Goal: Task Accomplishment & Management: Manage account settings

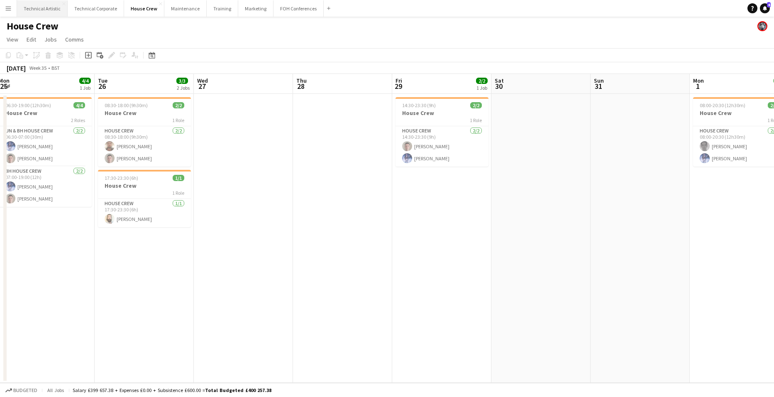
click at [37, 7] on button "Technical Artistic Close" at bounding box center [42, 8] width 51 height 16
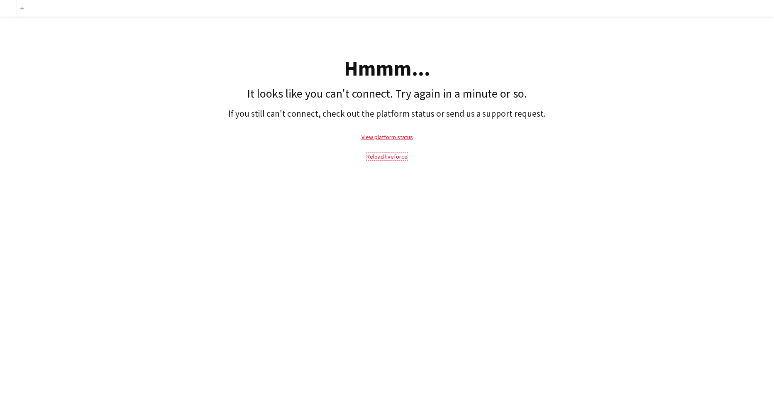
click at [395, 156] on link "Reload liveforce" at bounding box center [386, 156] width 41 height 7
click at [394, 158] on link "Reload liveforce" at bounding box center [386, 156] width 41 height 7
click at [391, 156] on link "Reload liveforce" at bounding box center [386, 156] width 41 height 7
click at [22, 6] on button "add" at bounding box center [22, 8] width 7 height 7
click at [382, 155] on link "Reload liveforce" at bounding box center [386, 156] width 41 height 7
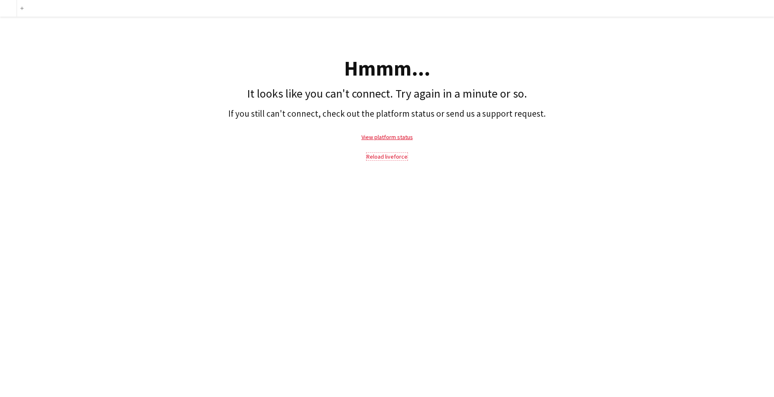
click at [391, 156] on link "Reload liveforce" at bounding box center [386, 156] width 41 height 7
click at [393, 136] on link "View platform status" at bounding box center [386, 136] width 51 height 7
click at [401, 153] on link "Reload liveforce" at bounding box center [386, 156] width 41 height 7
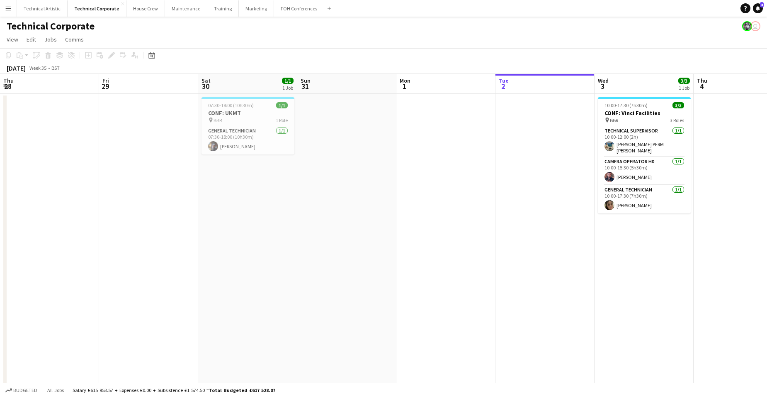
scroll to position [0, 245]
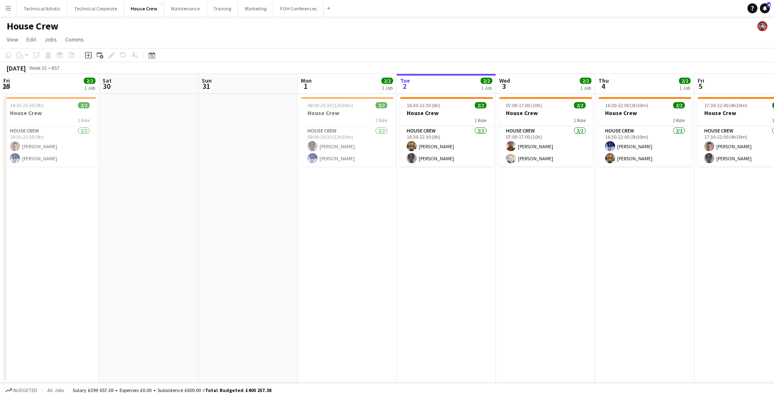
scroll to position [0, 198]
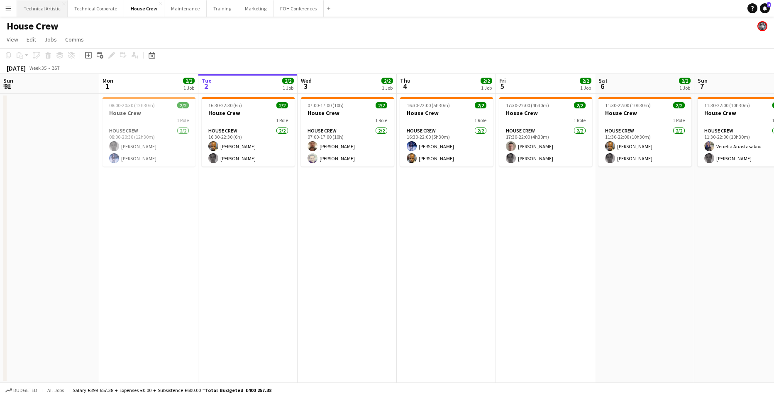
click at [40, 10] on button "Technical Artistic Close" at bounding box center [42, 8] width 51 height 16
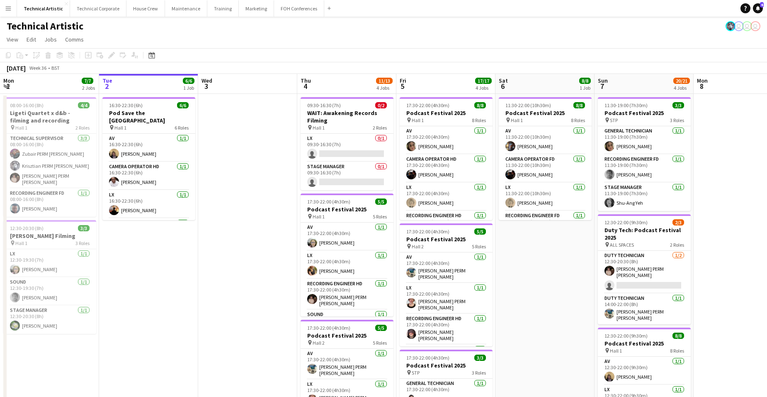
click at [141, 83] on app-board-header-date "Tue 2 6/6 1 Job" at bounding box center [148, 84] width 99 height 20
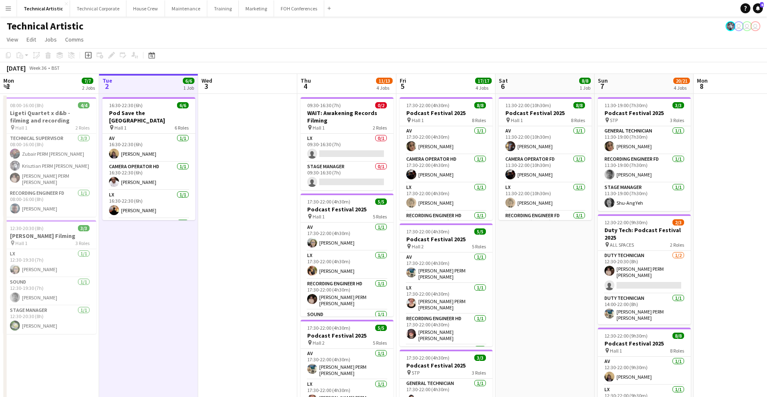
click at [145, 82] on app-board-header-date "Tue 2 6/6 1 Job" at bounding box center [148, 84] width 99 height 20
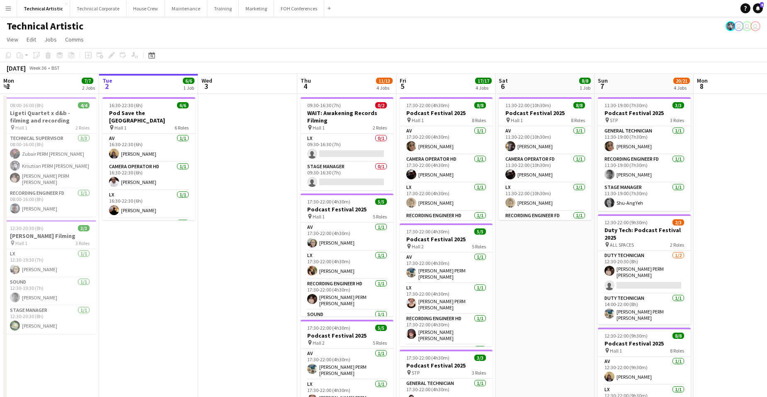
click at [145, 82] on app-board-header-date "Tue 2 6/6 1 Job" at bounding box center [148, 84] width 99 height 20
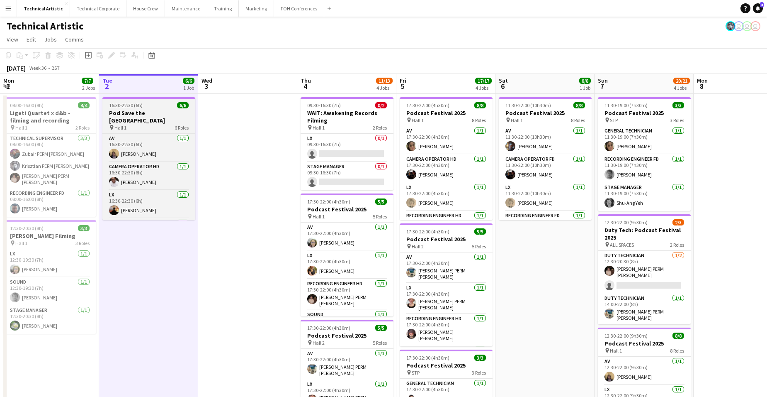
click at [158, 124] on div "pin Hall 1 6 Roles" at bounding box center [148, 127] width 93 height 7
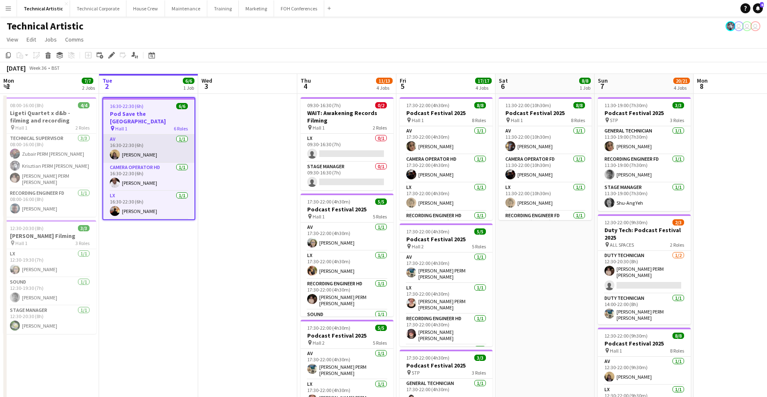
click at [149, 145] on app-card-role "AV 1/1 16:30-22:30 (6h) James Reyes-Gomez" at bounding box center [148, 148] width 91 height 28
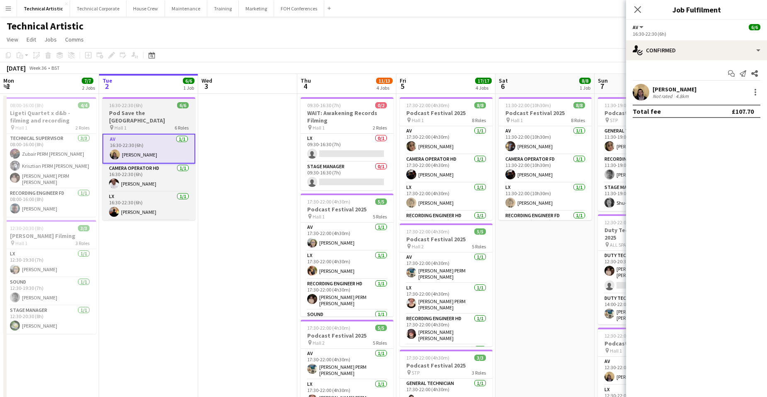
click at [154, 112] on h3 "Pod Save the UK" at bounding box center [148, 116] width 93 height 15
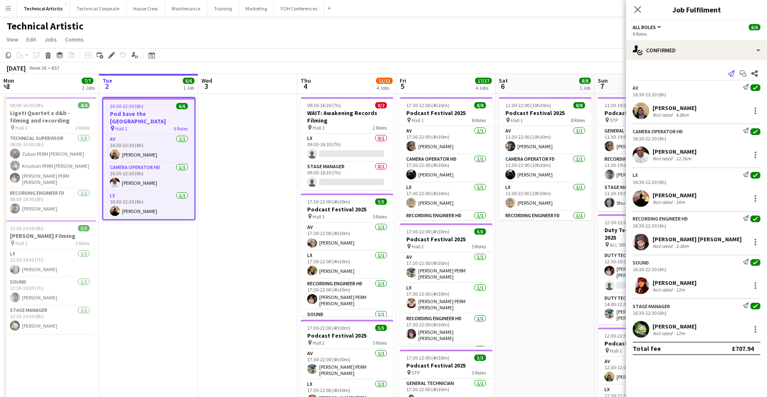
click at [732, 72] on icon "Send notification" at bounding box center [731, 73] width 7 height 7
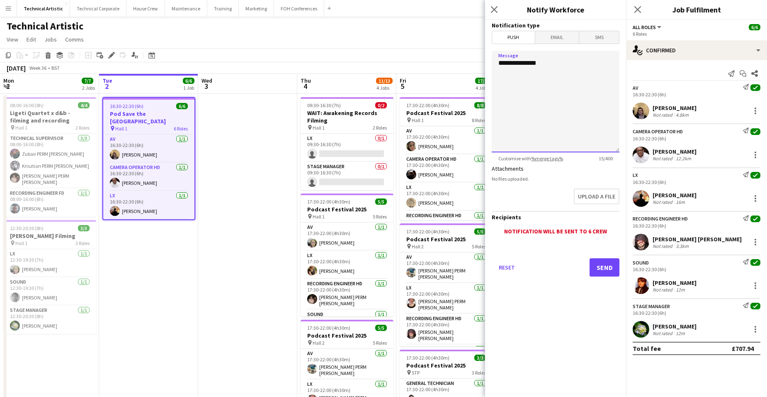
drag, startPoint x: 555, startPoint y: 63, endPoint x: 507, endPoint y: 63, distance: 47.7
click at [507, 63] on textarea "**********" at bounding box center [556, 102] width 128 height 102
type textarea "*******"
click at [564, 39] on span "Email" at bounding box center [558, 37] width 44 height 12
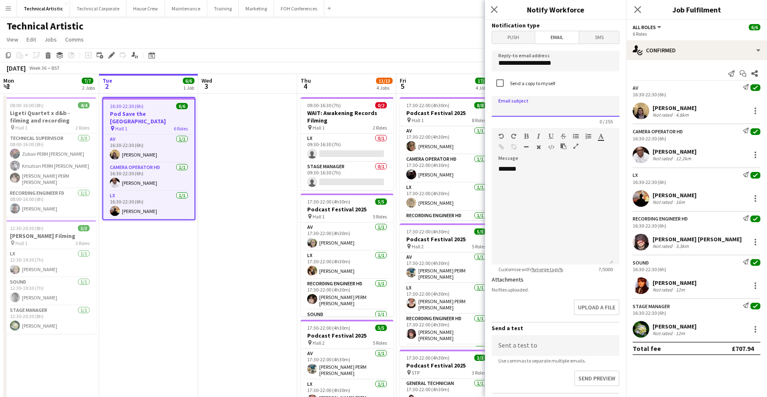
click at [540, 107] on input at bounding box center [556, 106] width 128 height 21
type input "**********"
click at [533, 170] on div "*******" at bounding box center [553, 215] width 122 height 100
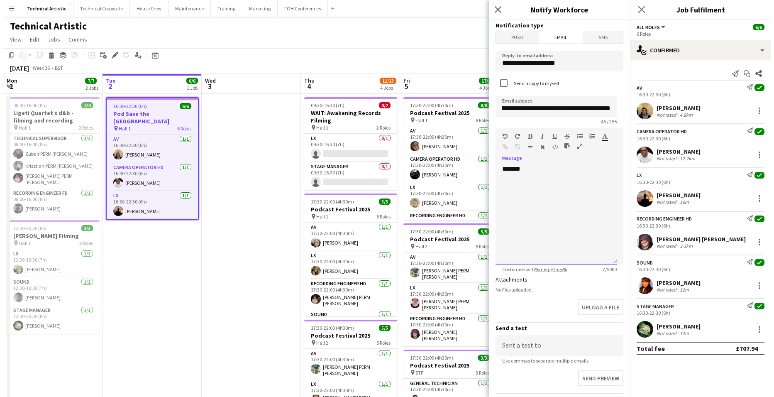
scroll to position [0, 0]
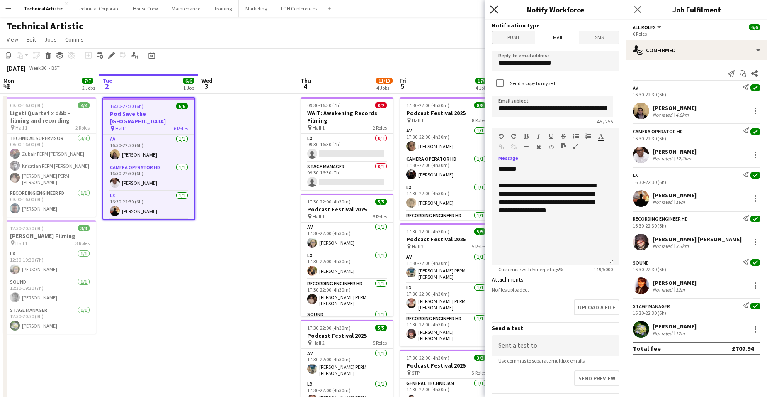
click at [493, 10] on icon "Close pop-in" at bounding box center [494, 9] width 8 height 8
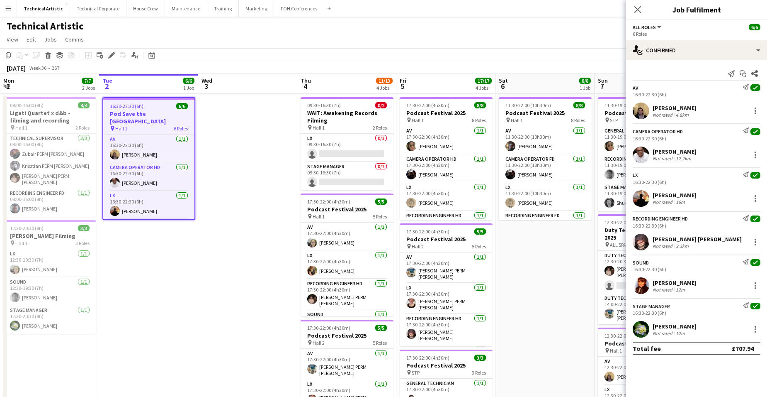
click at [131, 83] on app-board-header-date "Tue 2 6/6 1 Job" at bounding box center [148, 84] width 99 height 20
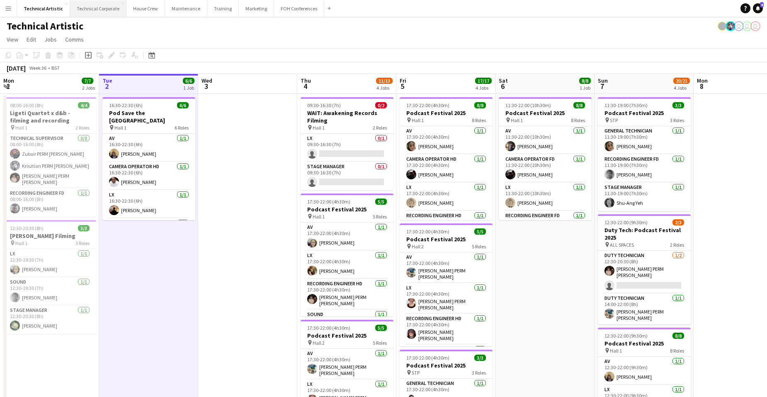
click at [105, 8] on button "Technical Corporate Close" at bounding box center [98, 8] width 56 height 16
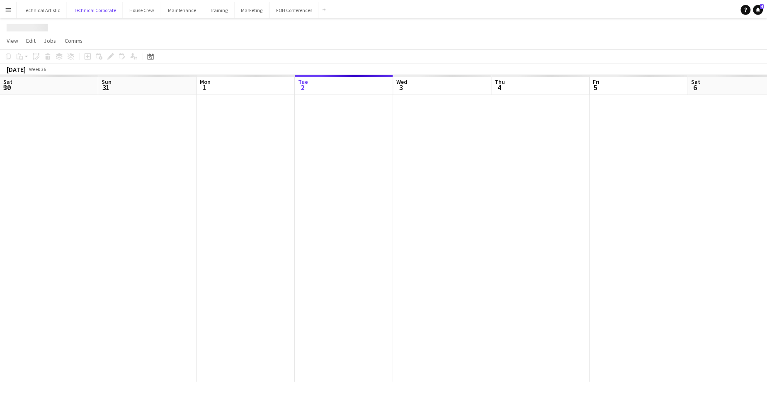
scroll to position [0, 198]
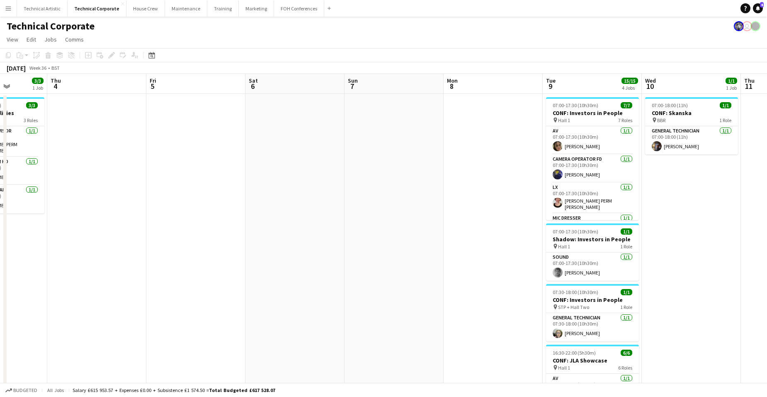
drag, startPoint x: 558, startPoint y: 208, endPoint x: 304, endPoint y: 218, distance: 254.1
click at [136, 207] on app-calendar-viewport "Mon 1 Tue 2 Wed 3 3/3 1 Job Thu 4 Fri 5 Sat 6 Sun 7 Mon 8 Tue 9 15/15 4 Jobs We…" at bounding box center [383, 287] width 767 height 426
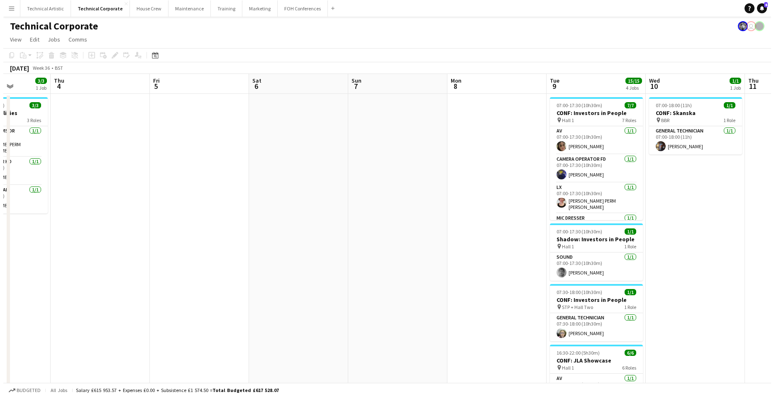
scroll to position [0, 224]
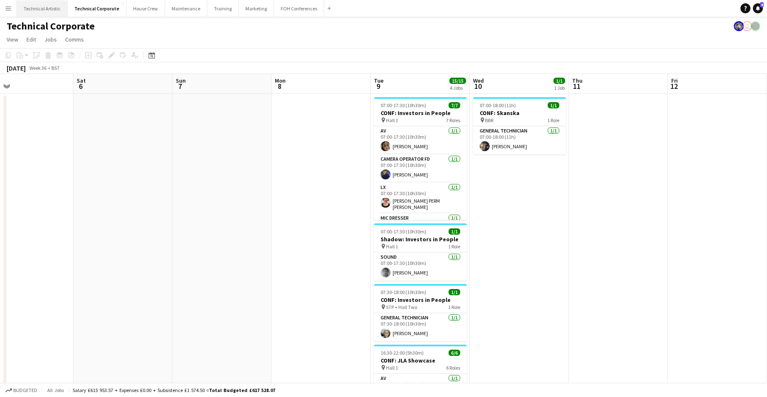
click at [47, 8] on button "Technical Artistic Close" at bounding box center [42, 8] width 51 height 16
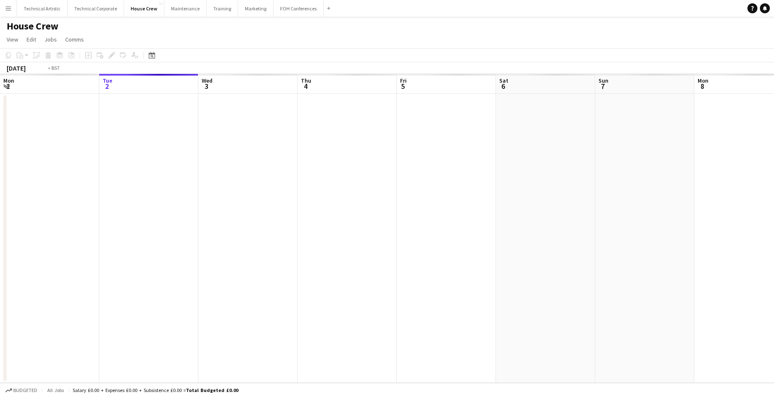
scroll to position [0, 285]
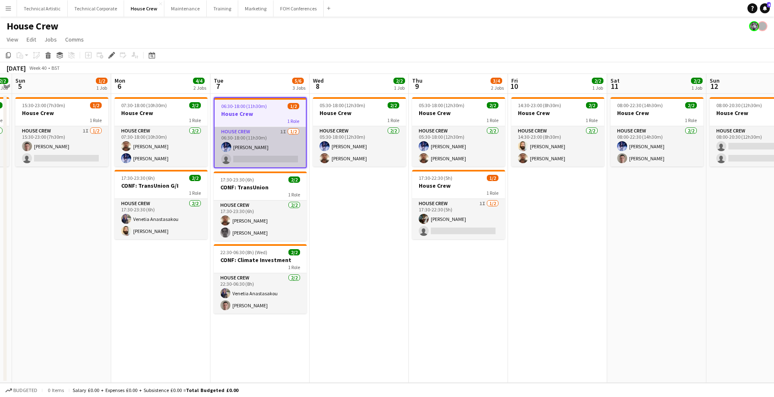
click at [280, 145] on app-card-role "House Crew 1I [DATE] 06:30-18:00 (11h30m) [PERSON_NAME] single-neutral-actions" at bounding box center [259, 147] width 91 height 40
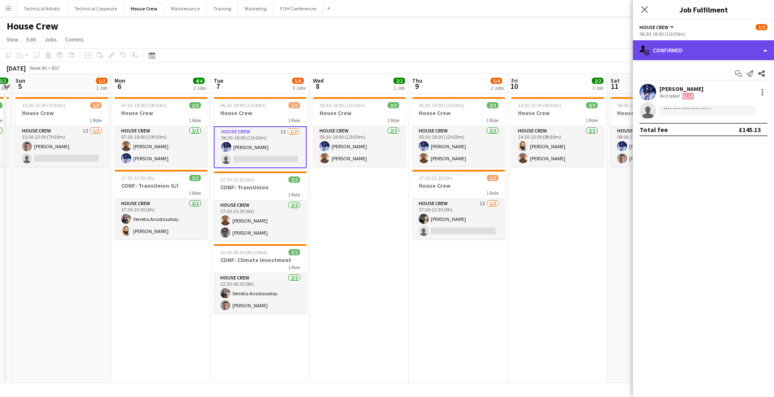
click at [689, 51] on div "single-neutral-actions-check-2 Confirmed" at bounding box center [703, 50] width 141 height 20
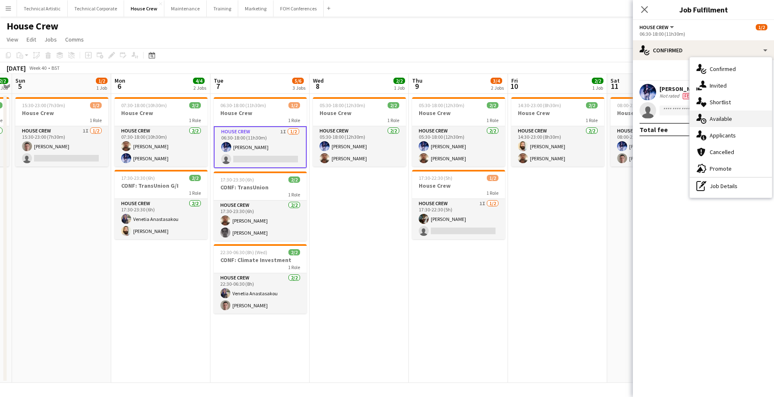
click at [725, 117] on span "Available" at bounding box center [720, 118] width 22 height 7
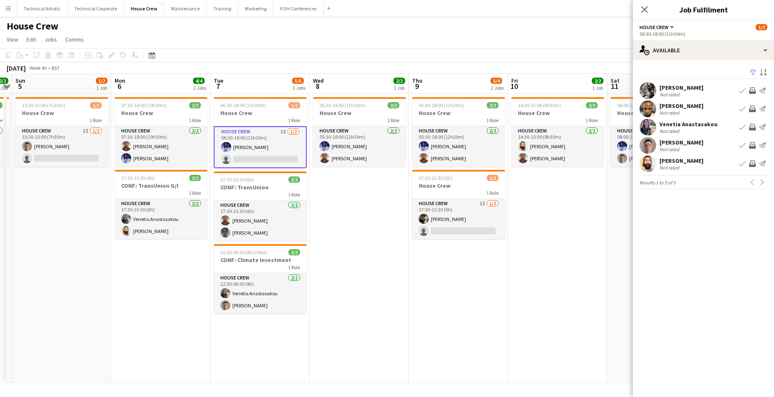
click at [179, 294] on app-date-cell "07:30-18:00 (10h30m) 2/2 House Crew 1 Role House Crew [DATE] 07:30-18:00 (10h30…" at bounding box center [160, 238] width 99 height 289
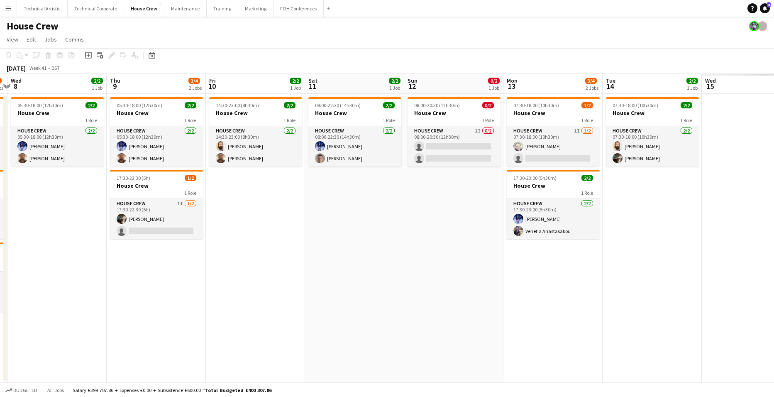
scroll to position [0, 222]
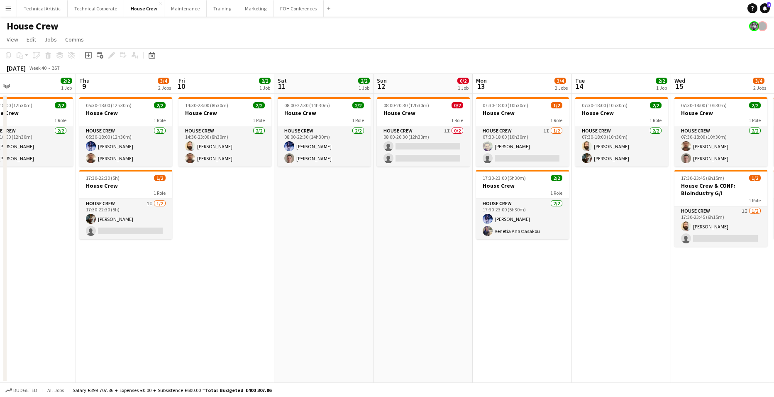
drag, startPoint x: 749, startPoint y: 250, endPoint x: 416, endPoint y: 251, distance: 332.7
click at [416, 251] on app-calendar-viewport "Mon 6 4/4 2 Jobs Tue 7 5/6 3 Jobs Wed 8 2/2 1 Job Thu 9 3/4 2 Jobs Fri 10 2/2 1…" at bounding box center [387, 228] width 774 height 309
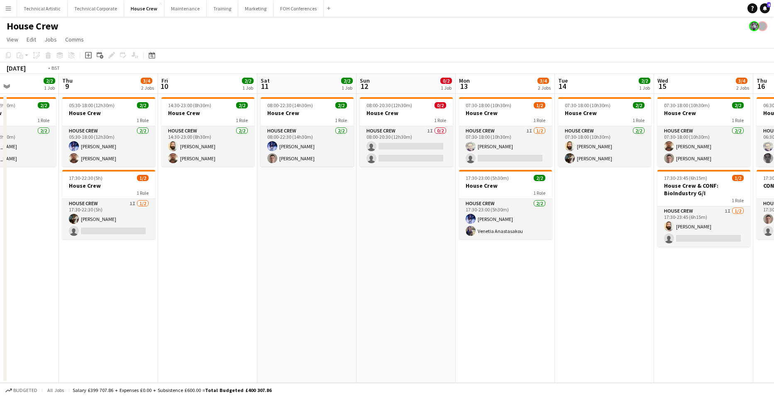
drag, startPoint x: 392, startPoint y: 318, endPoint x: 742, endPoint y: 309, distance: 351.0
click at [718, 307] on app-calendar-viewport "Mon 6 4/4 2 Jobs Tue 7 5/6 3 Jobs Wed 8 2/2 1 Job Thu 9 3/4 2 Jobs Fri 10 2/2 1…" at bounding box center [387, 228] width 774 height 309
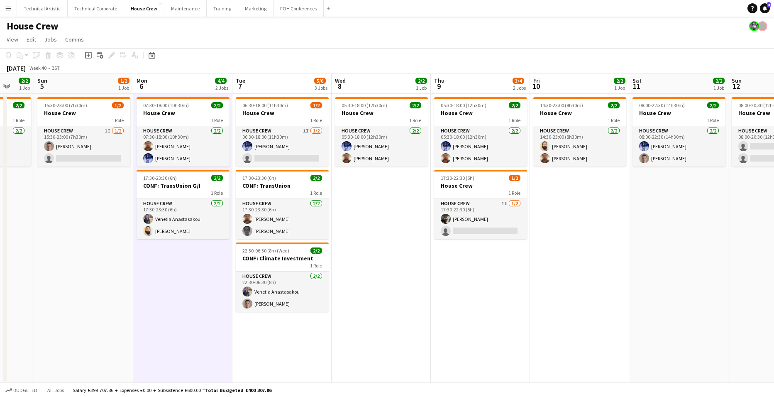
drag, startPoint x: 270, startPoint y: 289, endPoint x: 361, endPoint y: 292, distance: 90.5
click at [343, 291] on app-calendar-viewport "Thu 2 2/2 1 Job Fri 3 3/4 2 Jobs Sat 4 2/2 1 Job Sun 5 1/2 1 Job Mon 6 4/4 2 Jo…" at bounding box center [387, 228] width 774 height 309
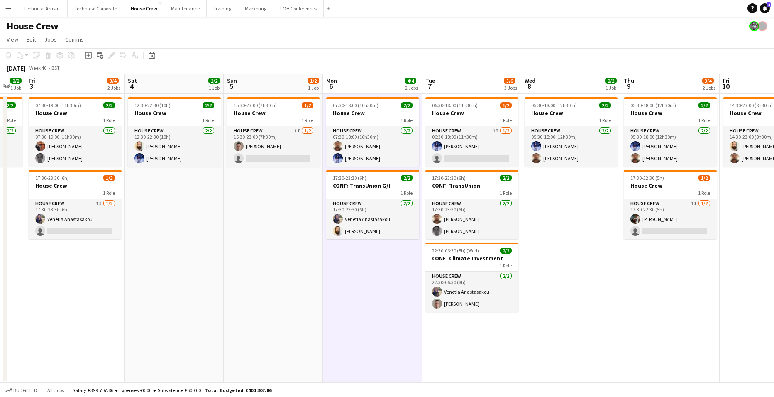
drag, startPoint x: 200, startPoint y: 295, endPoint x: 409, endPoint y: 299, distance: 209.9
click at [402, 298] on app-calendar-viewport "Tue 30 2/2 1 Job Wed 1 4/4 2 Jobs Thu 2 2/2 1 Job Fri 3 3/4 2 Jobs Sat 4 2/2 1 …" at bounding box center [387, 228] width 774 height 309
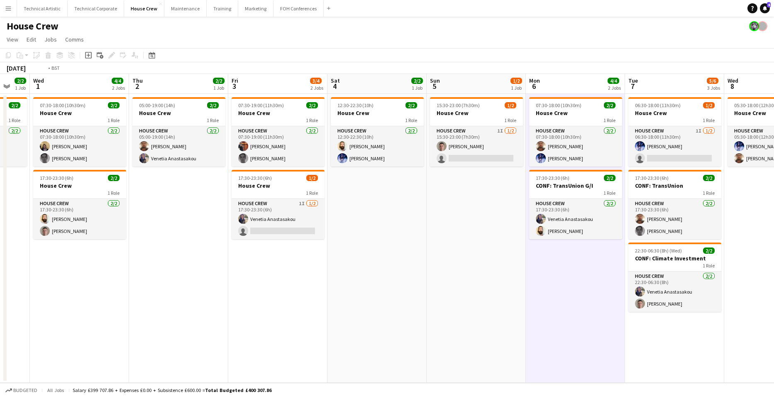
click at [509, 308] on app-calendar-viewport "Mon 29 2/2 1 Job Tue 30 2/2 1 Job Wed 1 4/4 2 Jobs Thu 2 2/2 1 Job Fri 3 3/4 2 …" at bounding box center [387, 228] width 774 height 309
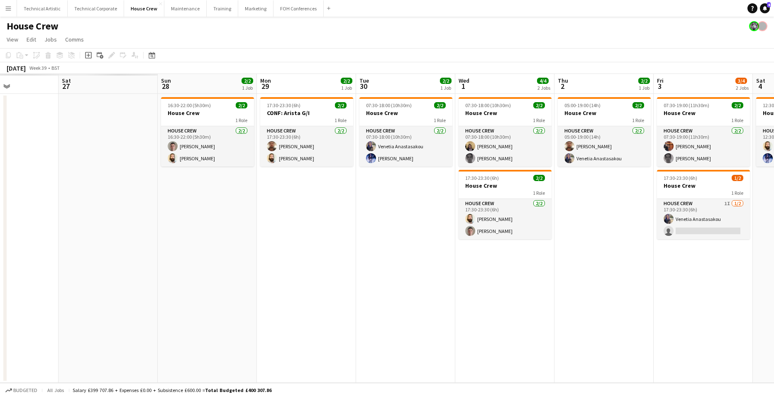
scroll to position [0, 239]
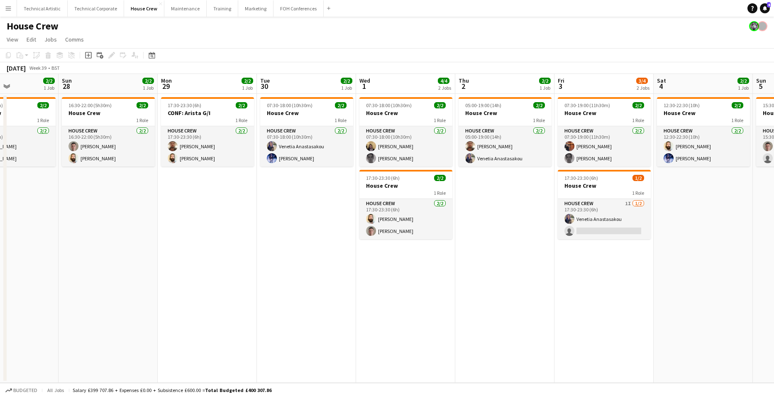
drag, startPoint x: 228, startPoint y: 288, endPoint x: 567, endPoint y: 289, distance: 339.3
click at [567, 287] on app-calendar-viewport "Thu 25 3/5 2 Jobs Fri 26 1/2 1 Job Sat 27 2/2 1 Job Sun 28 2/2 1 Job Mon 29 2/2…" at bounding box center [387, 228] width 774 height 309
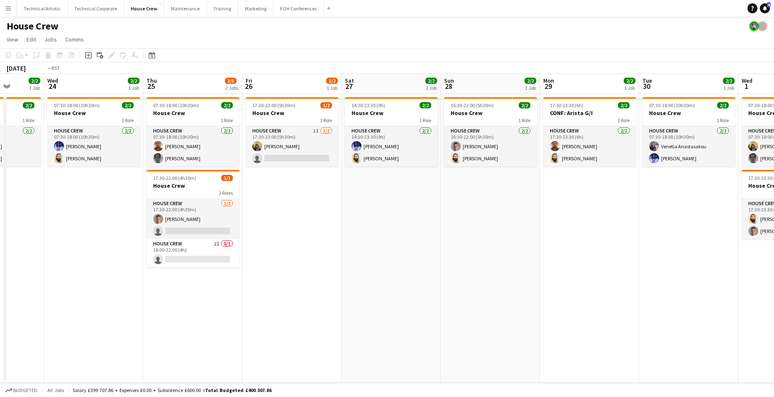
drag, startPoint x: 413, startPoint y: 271, endPoint x: 773, endPoint y: 254, distance: 360.5
click at [755, 248] on app-calendar-viewport "Mon 22 2/2 1 Job Tue 23 2/2 1 Job Wed 24 2/2 1 Job Thu 25 3/5 2 Jobs Fri 26 1/2…" at bounding box center [387, 228] width 774 height 309
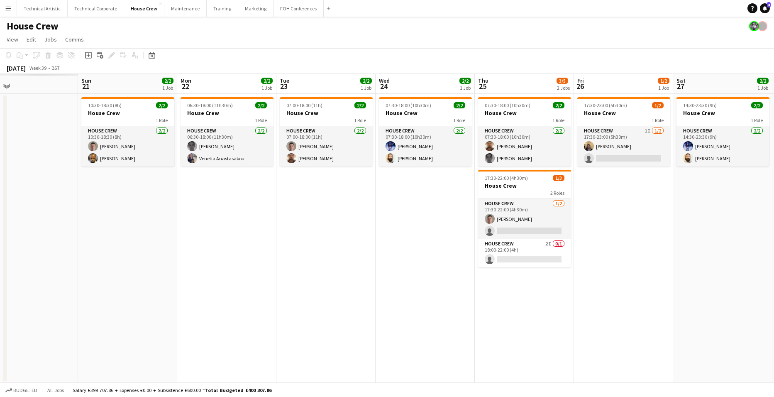
drag, startPoint x: 326, startPoint y: 287, endPoint x: 615, endPoint y: 283, distance: 288.7
click at [592, 275] on app-calendar-viewport "Thu 18 Fri 19 Sat 20 Sun 21 2/2 1 Job Mon 22 2/2 1 Job Tue 23 2/2 1 Job Wed 24 …" at bounding box center [387, 228] width 774 height 309
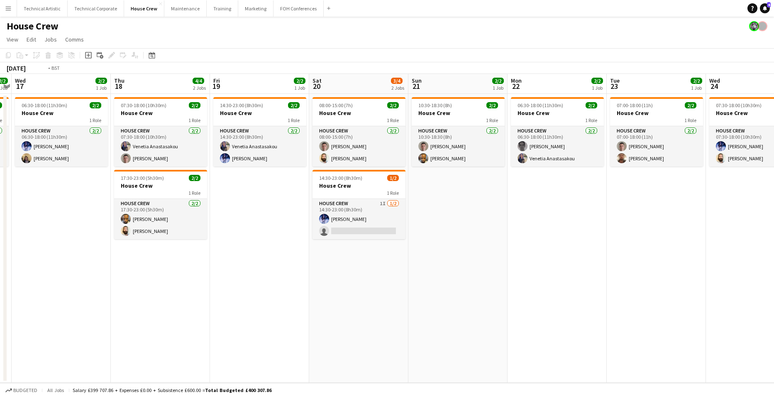
drag, startPoint x: 521, startPoint y: 285, endPoint x: 689, endPoint y: 293, distance: 168.6
click at [674, 286] on app-calendar-viewport "Mon 15 2/2 1 Job Tue 16 2/2 1 Job Wed 17 2/2 1 Job Thu 18 4/4 2 Jobs Fri 19 2/2…" at bounding box center [387, 228] width 774 height 309
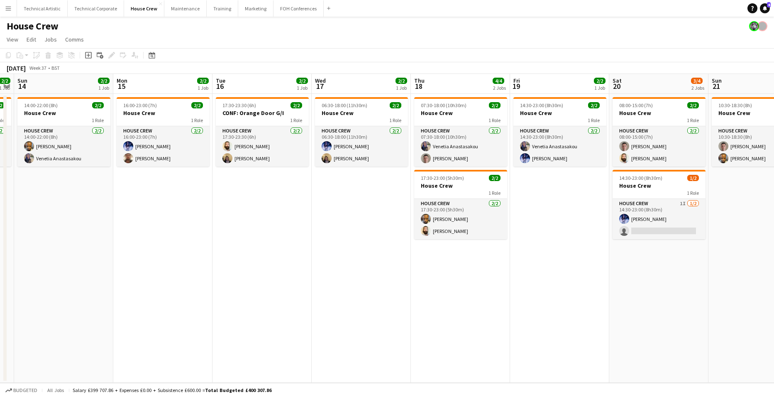
drag, startPoint x: 508, startPoint y: 287, endPoint x: 730, endPoint y: 288, distance: 222.3
click at [711, 287] on app-calendar-viewport "Fri 12 2/2 1 Job Sat 13 2/2 1 Job Sun 14 2/2 1 Job Mon 15 2/2 1 Job Tue 16 2/2 …" at bounding box center [387, 228] width 774 height 309
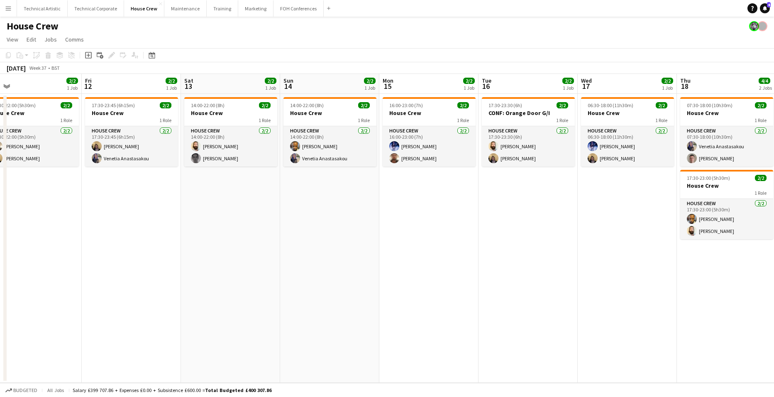
drag, startPoint x: 561, startPoint y: 284, endPoint x: 748, endPoint y: 285, distance: 186.7
click at [727, 285] on app-calendar-viewport "Tue 9 4/4 2 Jobs Wed 10 4/4 2 Jobs Thu 11 2/2 1 Job Fri 12 2/2 1 Job Sat 13 2/2…" at bounding box center [387, 228] width 774 height 309
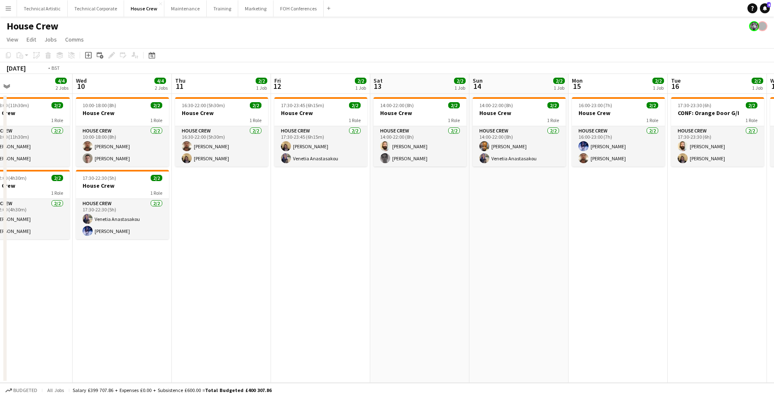
click at [606, 292] on app-calendar-viewport "Sun 7 2/2 1 Job Mon 8 2/2 1 Job Tue 9 4/4 2 Jobs Wed 10 4/4 2 Jobs Thu 11 2/2 1…" at bounding box center [387, 228] width 774 height 309
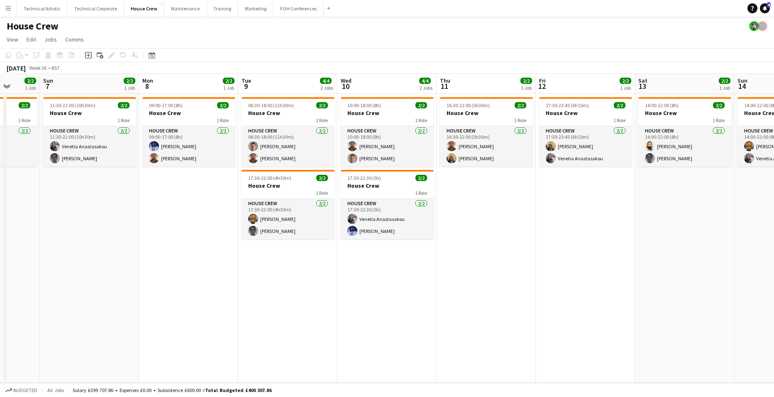
scroll to position [0, 258]
drag, startPoint x: 141, startPoint y: 220, endPoint x: 405, endPoint y: 205, distance: 264.7
click at [372, 204] on app-calendar-viewport "Thu 4 2/2 1 Job Fri 5 2/2 1 Job Sat 6 2/2 1 Job Sun 7 2/2 1 Job Mon 8 2/2 1 Job…" at bounding box center [387, 228] width 774 height 309
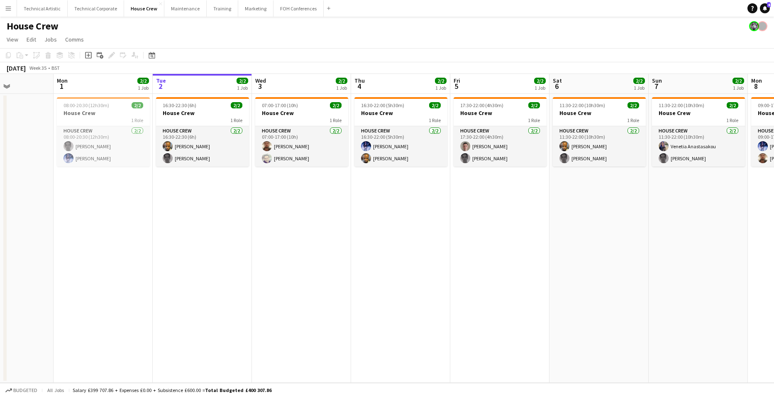
scroll to position [0, 246]
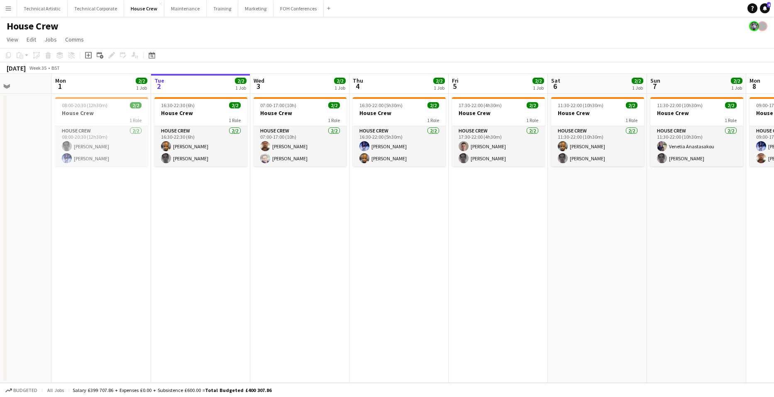
drag, startPoint x: 223, startPoint y: 229, endPoint x: 599, endPoint y: 243, distance: 376.1
click at [599, 243] on app-calendar-viewport "Fri 29 2/2 1 Job Sat 30 Sun 31 Mon 1 2/2 1 Job Tue 2 2/2 1 Job Wed 3 2/2 1 Job …" at bounding box center [387, 228] width 774 height 309
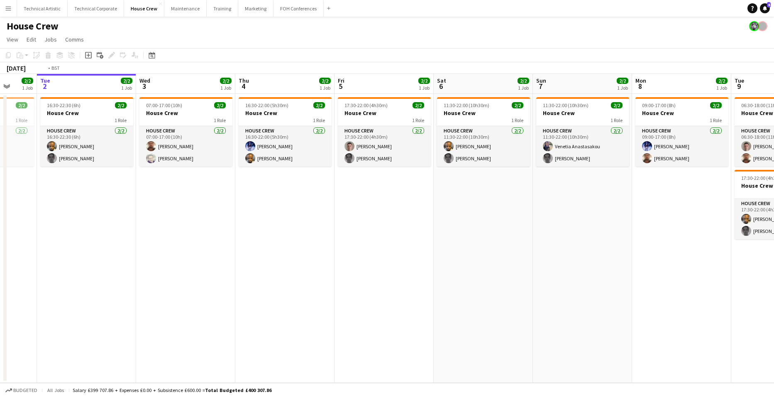
scroll to position [0, 265]
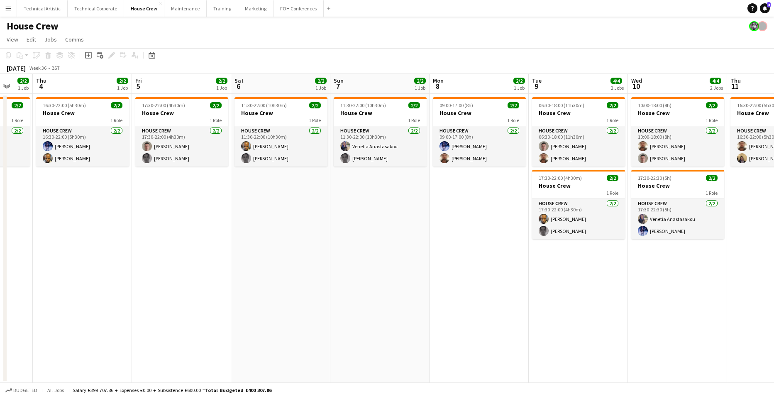
drag, startPoint x: 701, startPoint y: 202, endPoint x: 385, endPoint y: 209, distance: 316.6
click at [385, 209] on app-calendar-viewport "Mon 1 2/2 1 Job Tue 2 2/2 1 Job Wed 3 2/2 1 Job Thu 4 2/2 1 Job Fri 5 2/2 1 Job…" at bounding box center [387, 228] width 774 height 309
